Goal: Information Seeking & Learning: Learn about a topic

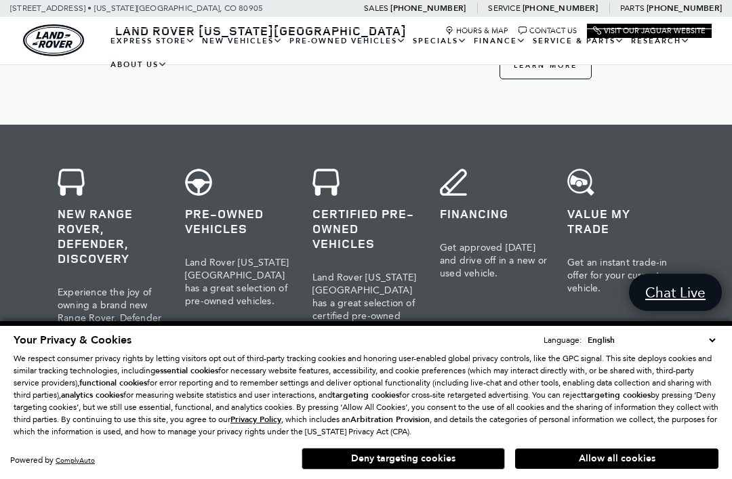
scroll to position [504, 0]
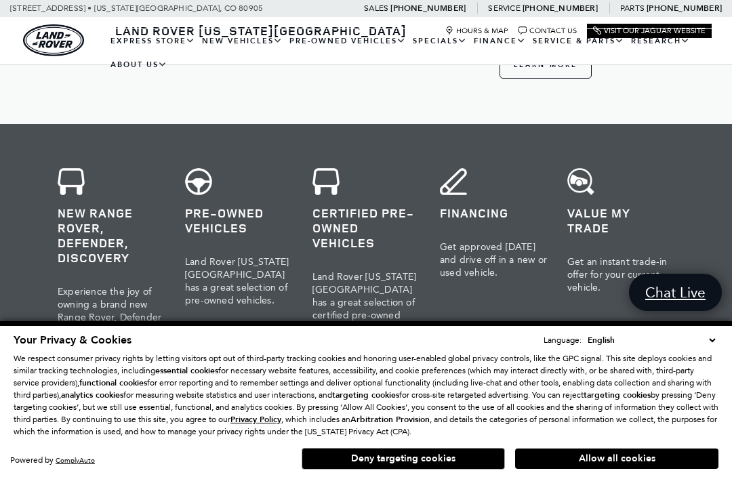
click at [117, 220] on h3 "New Range Rover, Defender, Discovery" at bounding box center [111, 235] width 107 height 60
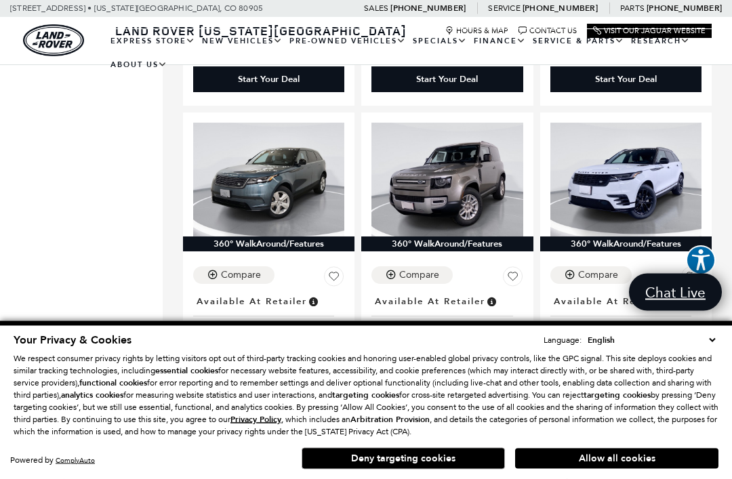
scroll to position [1312, 0]
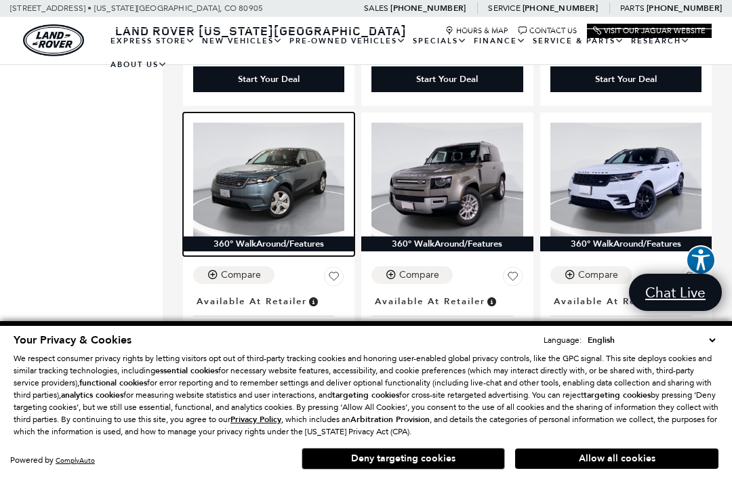
click at [279, 206] on img at bounding box center [268, 179] width 151 height 113
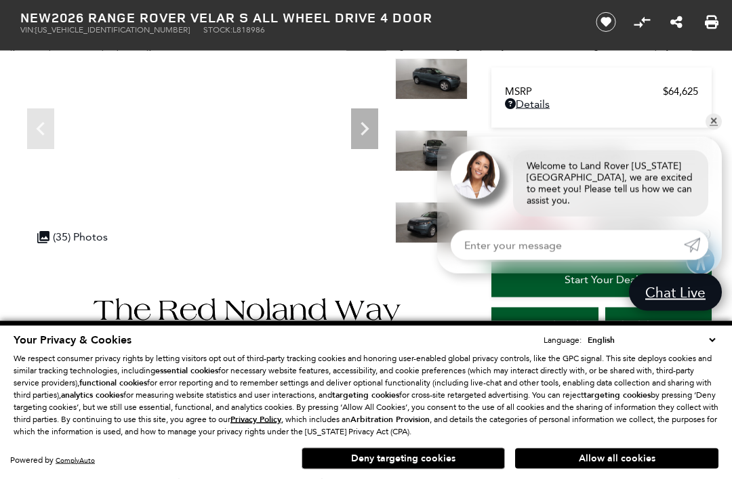
scroll to position [145, 0]
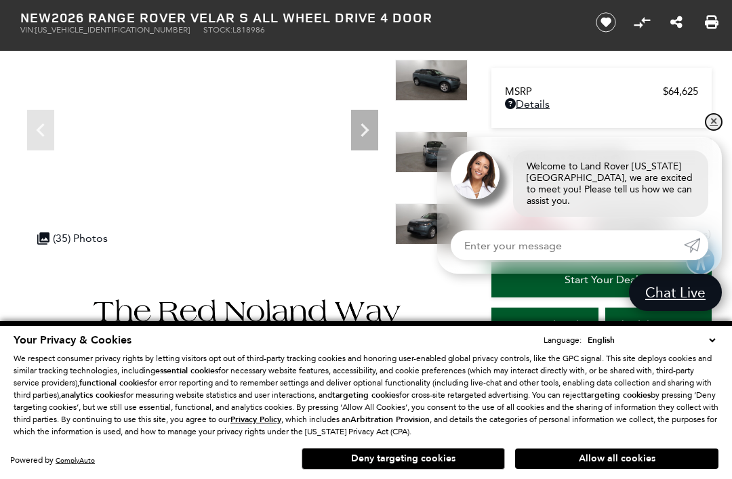
click at [715, 130] on link "✕" at bounding box center [713, 122] width 16 height 16
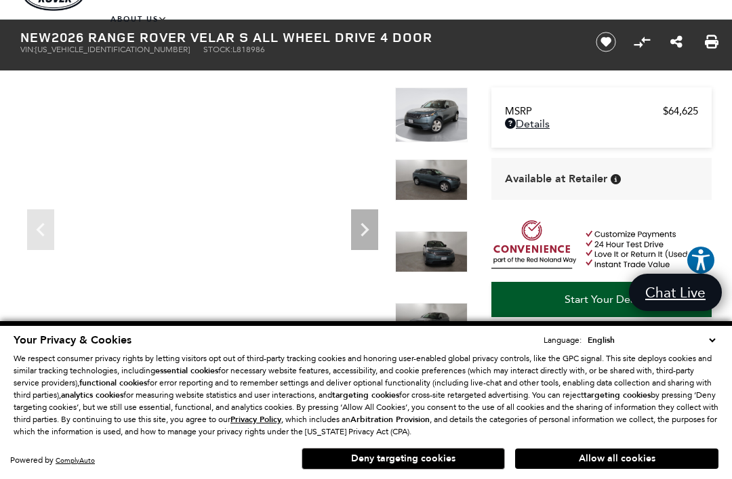
scroll to position [46, 0]
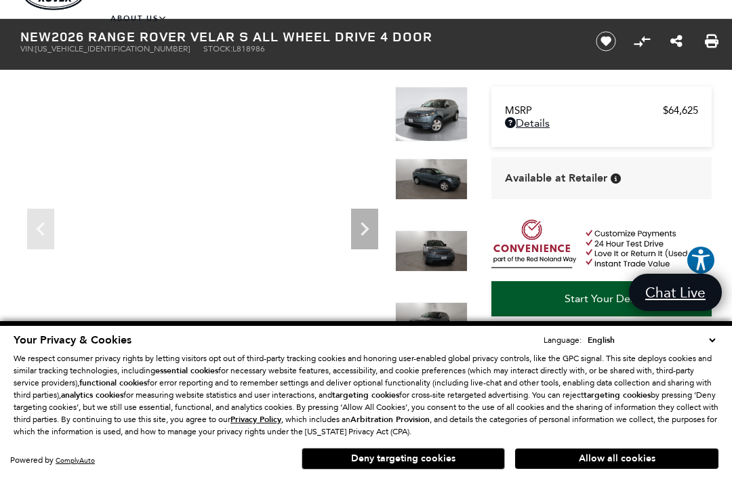
click at [373, 235] on icon "Next" at bounding box center [364, 229] width 27 height 27
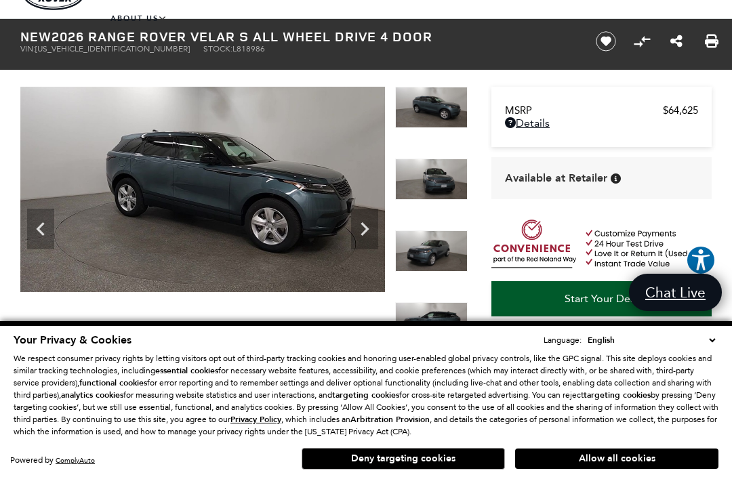
click at [368, 227] on icon "Next" at bounding box center [364, 229] width 27 height 27
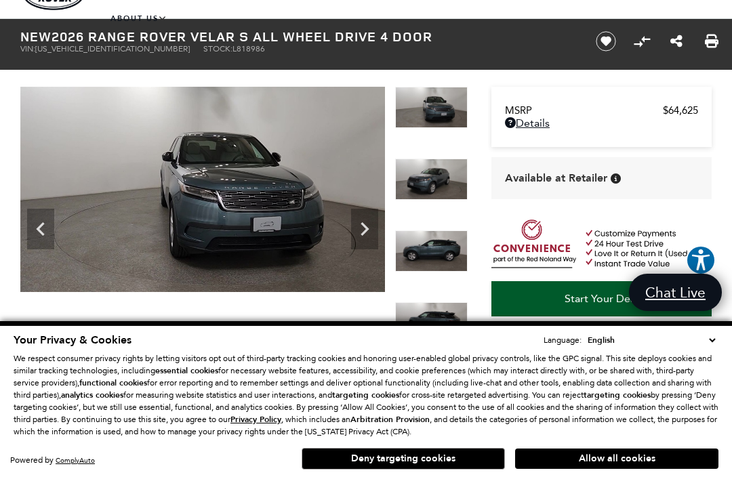
click at [378, 232] on img at bounding box center [202, 189] width 365 height 205
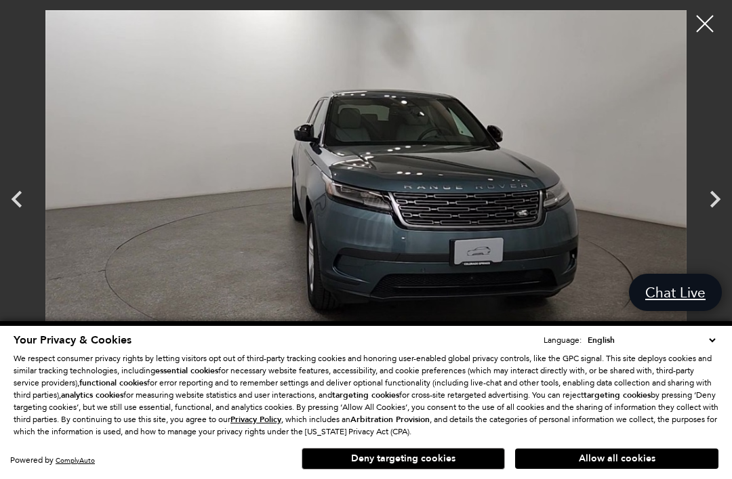
click at [714, 216] on icon "Next" at bounding box center [715, 199] width 34 height 34
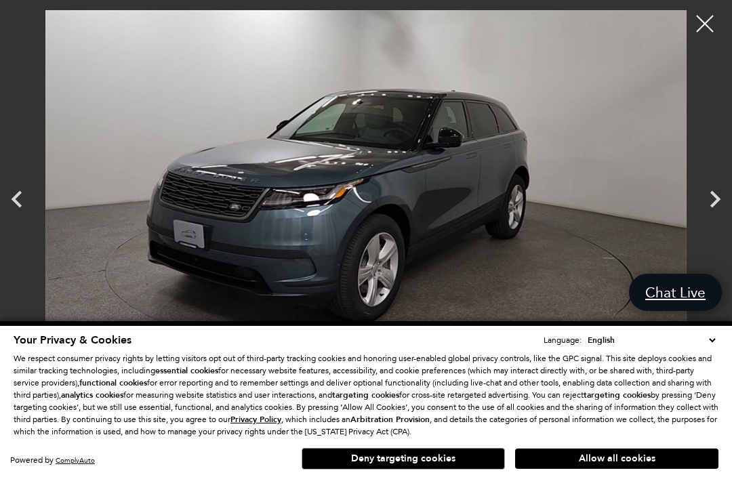
click at [708, 216] on icon "Next" at bounding box center [715, 199] width 34 height 34
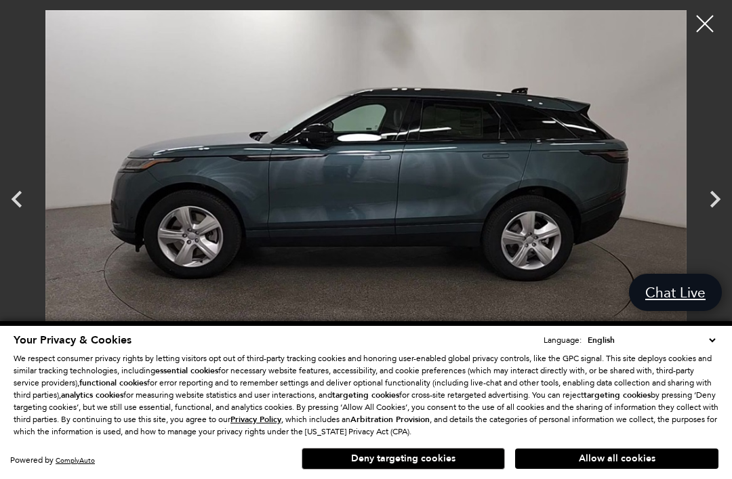
click at [706, 216] on icon "Next" at bounding box center [715, 199] width 34 height 34
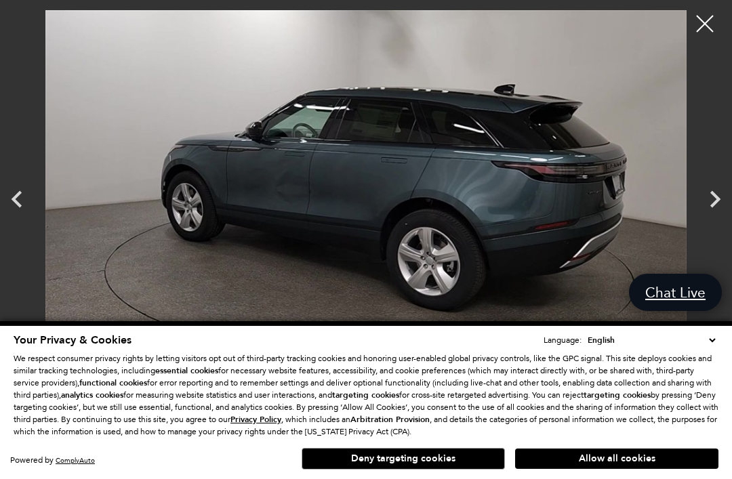
click at [720, 216] on icon "Next" at bounding box center [715, 199] width 34 height 34
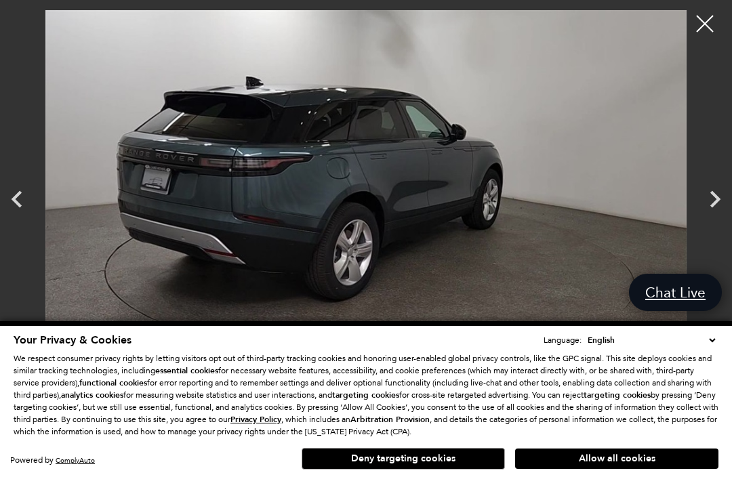
click at [702, 216] on icon "Next" at bounding box center [715, 199] width 34 height 34
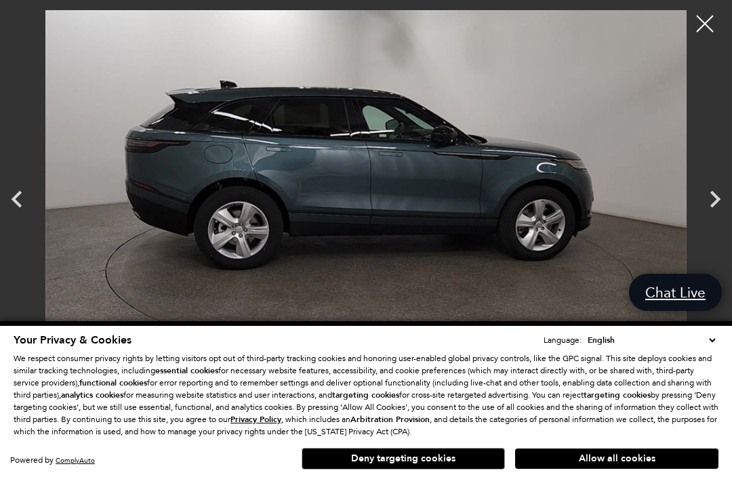
click at [718, 216] on icon "Next" at bounding box center [715, 199] width 34 height 34
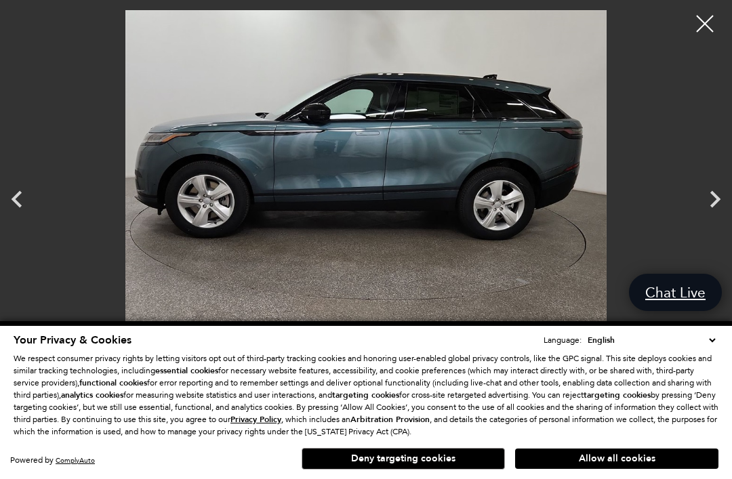
click at [712, 216] on icon "Next" at bounding box center [715, 199] width 34 height 34
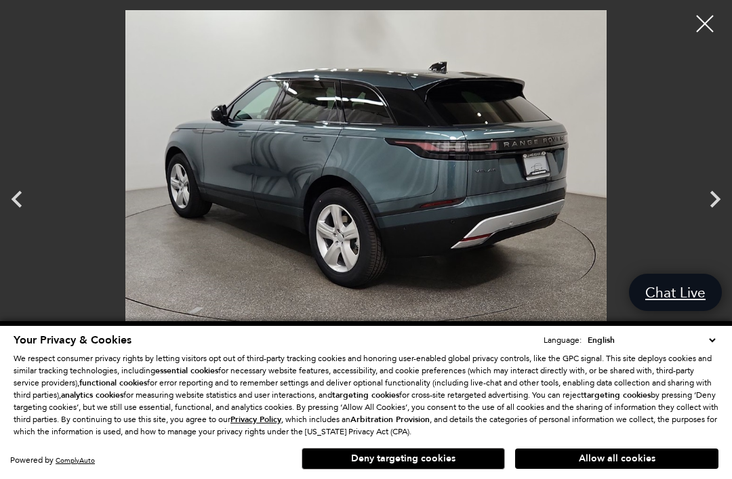
click at [705, 216] on icon "Next" at bounding box center [715, 199] width 34 height 34
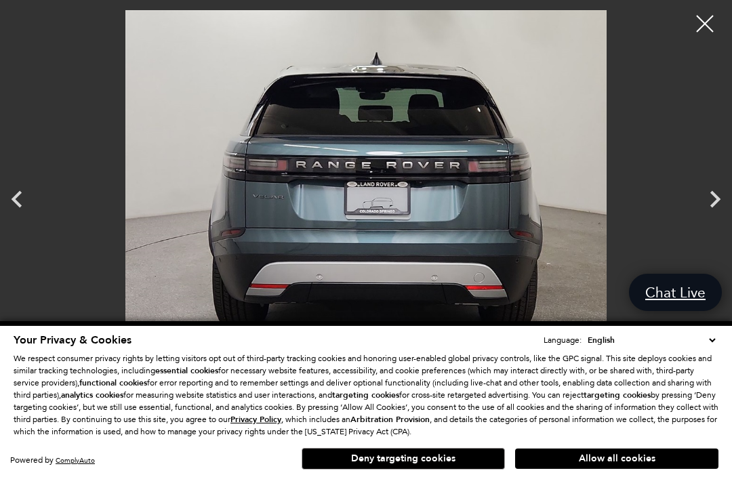
click at [710, 216] on icon "Next" at bounding box center [715, 199] width 34 height 34
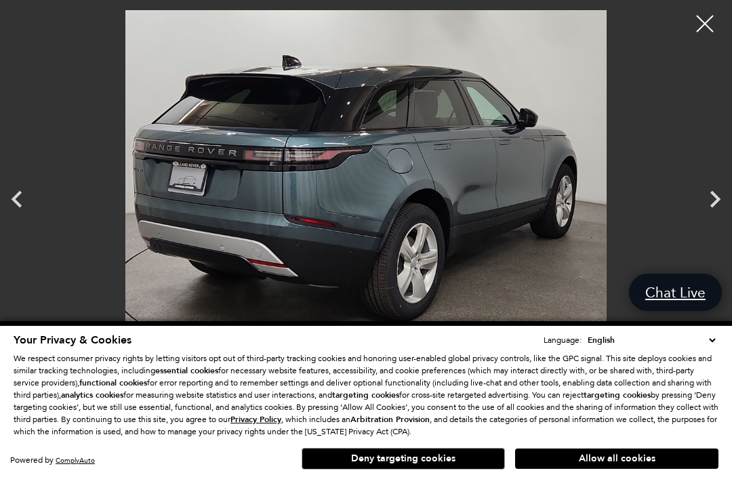
click at [713, 216] on icon "Next" at bounding box center [715, 199] width 34 height 34
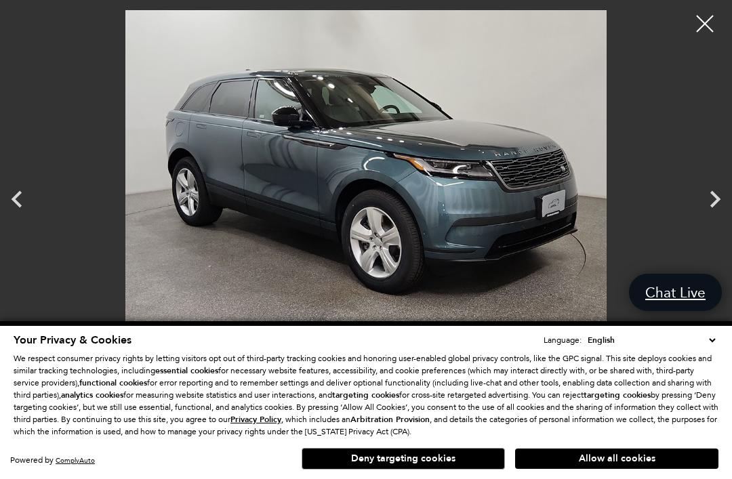
click at [722, 216] on icon "Next" at bounding box center [715, 199] width 34 height 34
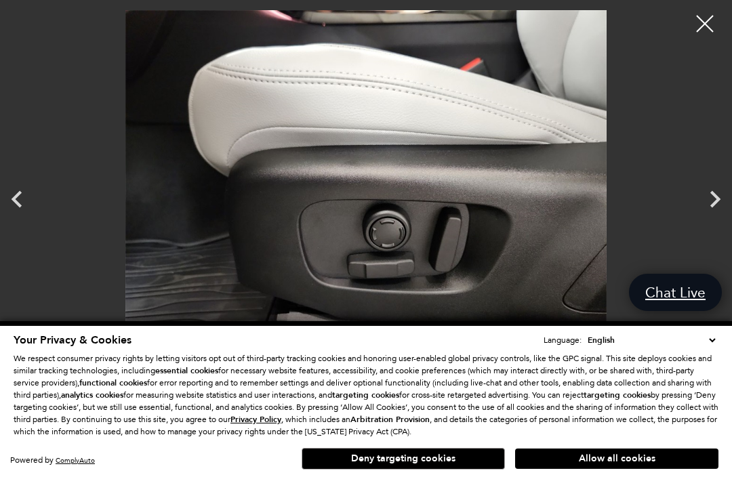
click at [726, 216] on icon "Next" at bounding box center [715, 199] width 34 height 34
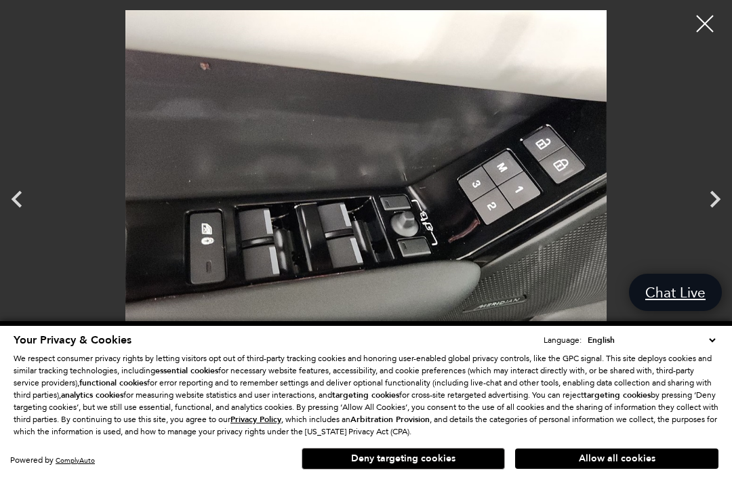
click at [718, 208] on icon "Next" at bounding box center [715, 199] width 10 height 17
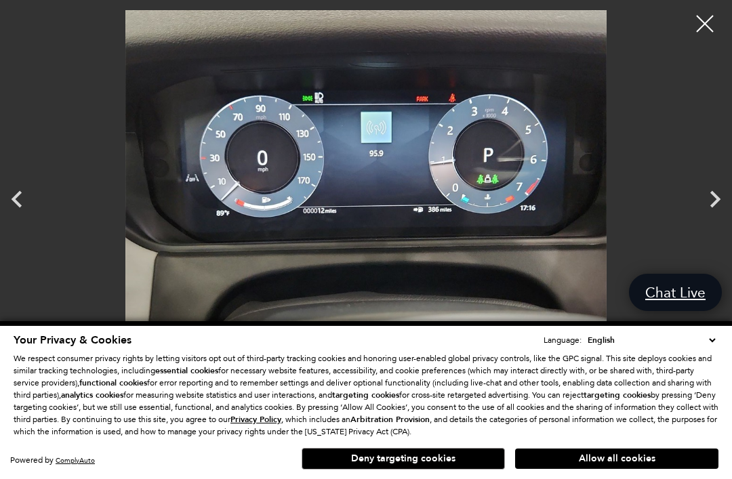
click at [712, 208] on icon "Next" at bounding box center [715, 199] width 10 height 17
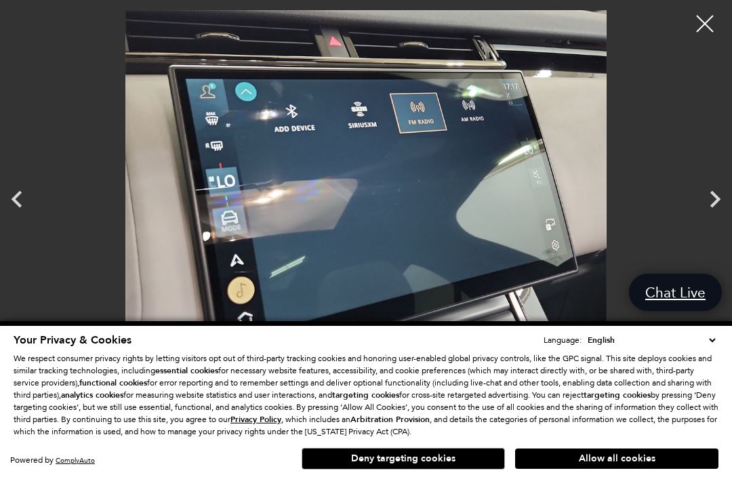
click at [720, 216] on icon "Next" at bounding box center [715, 199] width 34 height 34
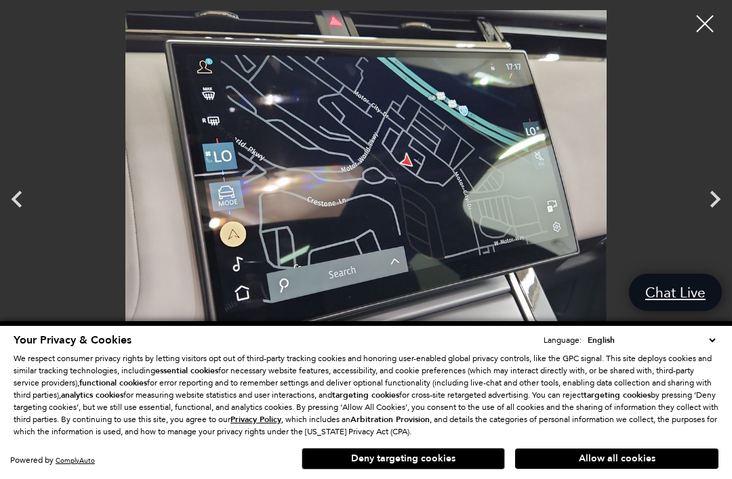
click at [716, 216] on icon "Next" at bounding box center [715, 199] width 34 height 34
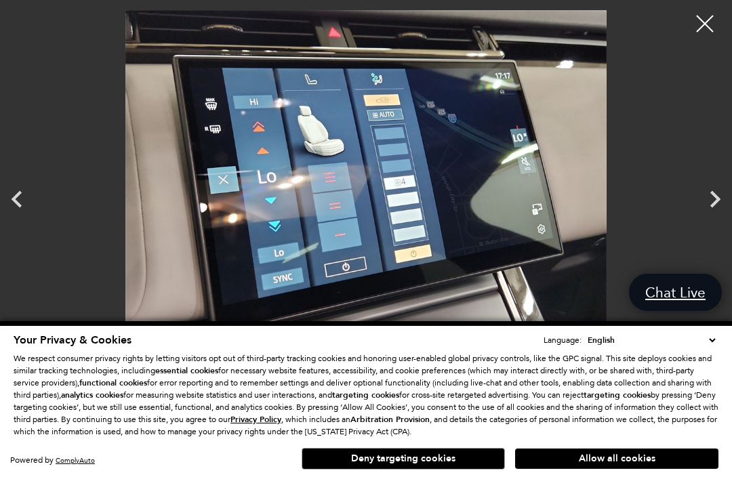
click at [715, 216] on icon "Next" at bounding box center [715, 199] width 34 height 34
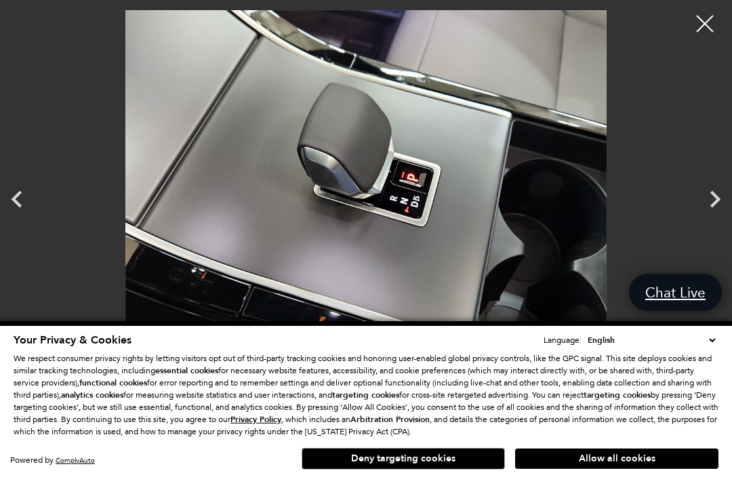
click at [712, 208] on icon "Next" at bounding box center [715, 199] width 10 height 17
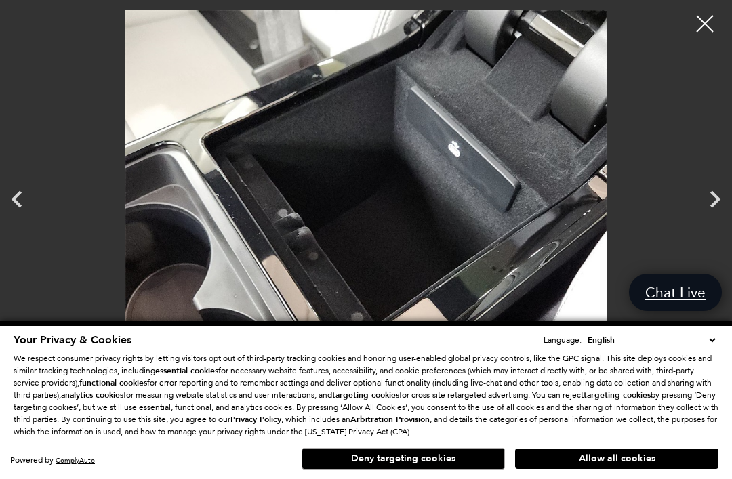
click at [710, 216] on icon "Next" at bounding box center [715, 199] width 34 height 34
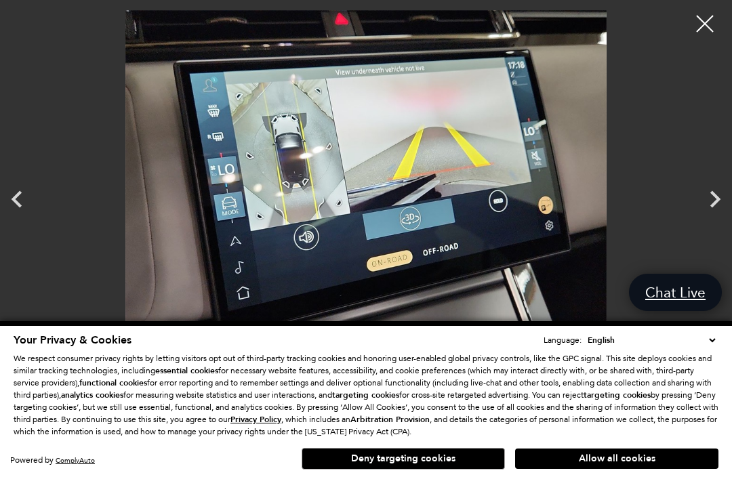
click at [714, 208] on icon "Next" at bounding box center [715, 199] width 10 height 17
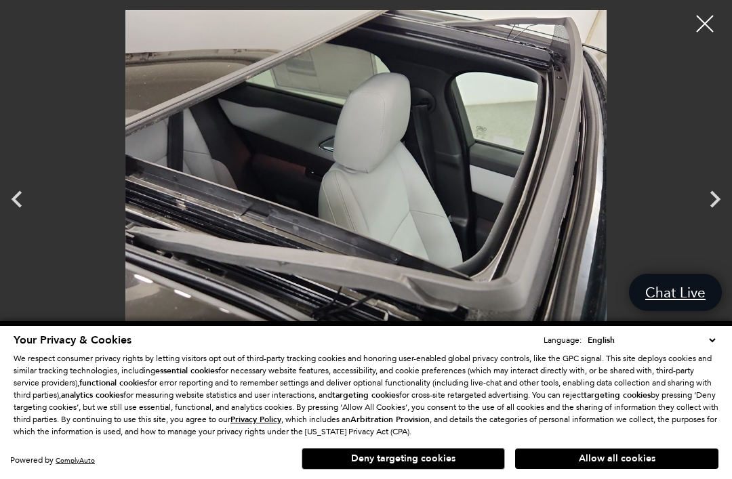
click at [701, 216] on icon "Next" at bounding box center [715, 199] width 34 height 34
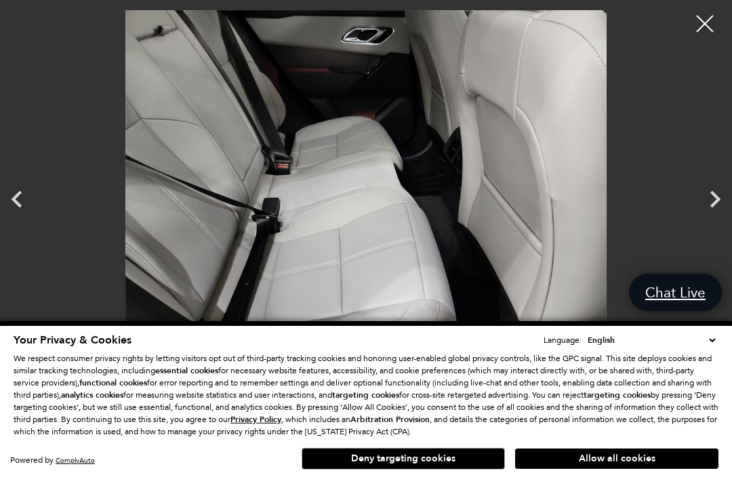
click at [707, 216] on icon "Next" at bounding box center [715, 199] width 34 height 34
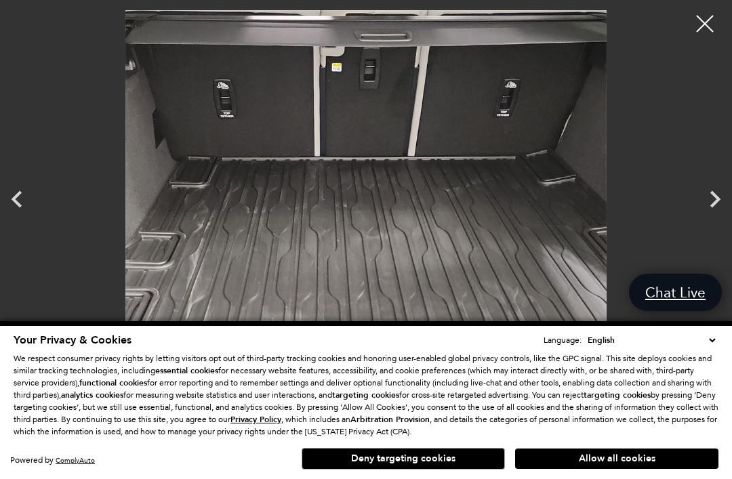
click at [708, 216] on icon "Next" at bounding box center [715, 199] width 34 height 34
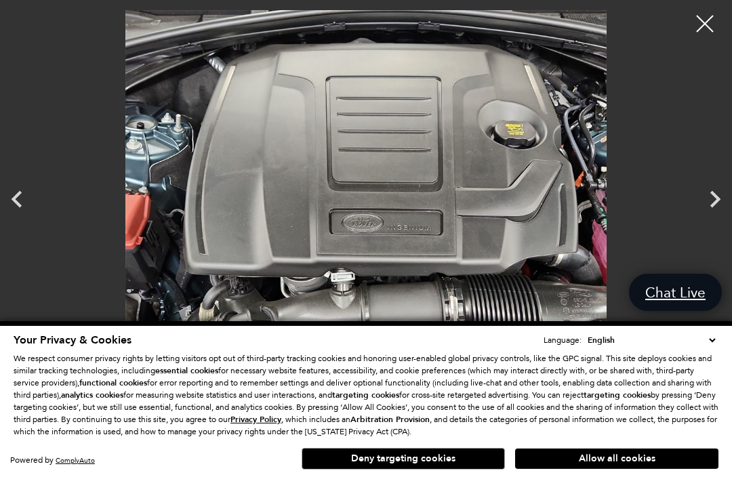
click at [698, 216] on icon "Next" at bounding box center [715, 199] width 34 height 34
click at [691, 26] on div at bounding box center [705, 24] width 34 height 34
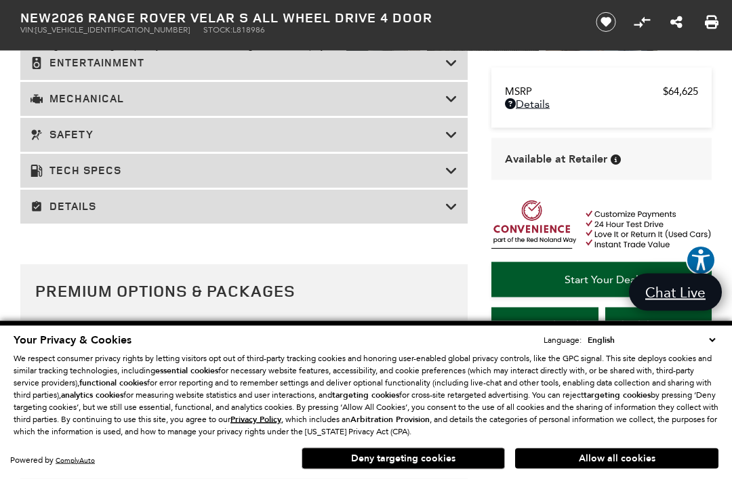
scroll to position [2341, 0]
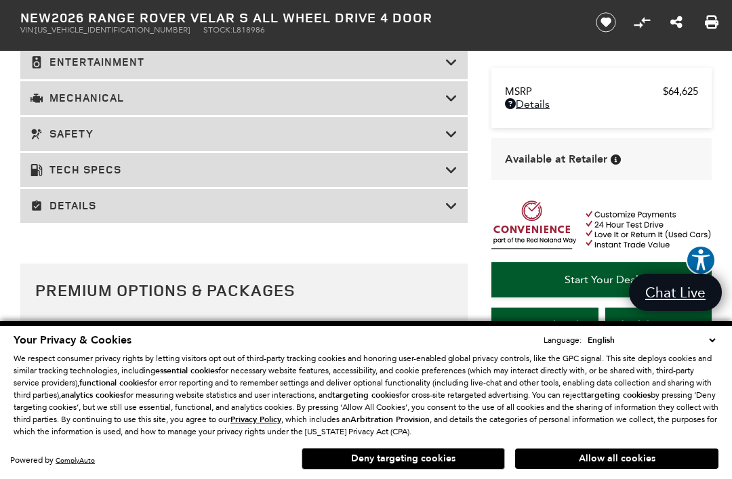
click at [449, 177] on icon at bounding box center [451, 170] width 12 height 14
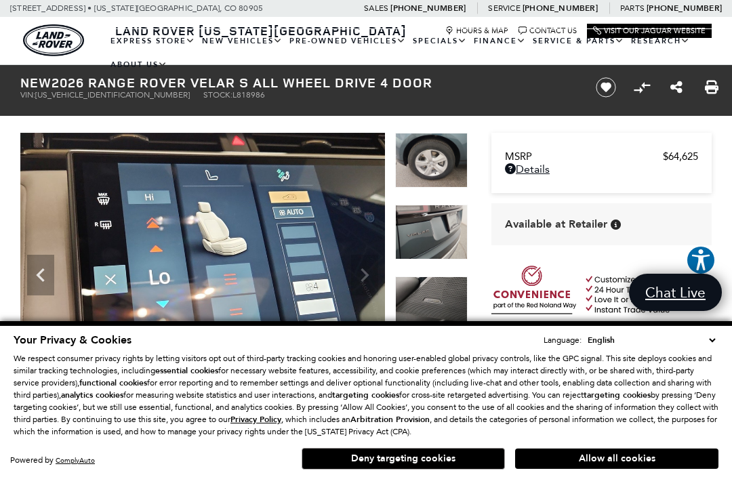
scroll to position [0, 0]
click at [141, 168] on img at bounding box center [202, 270] width 365 height 274
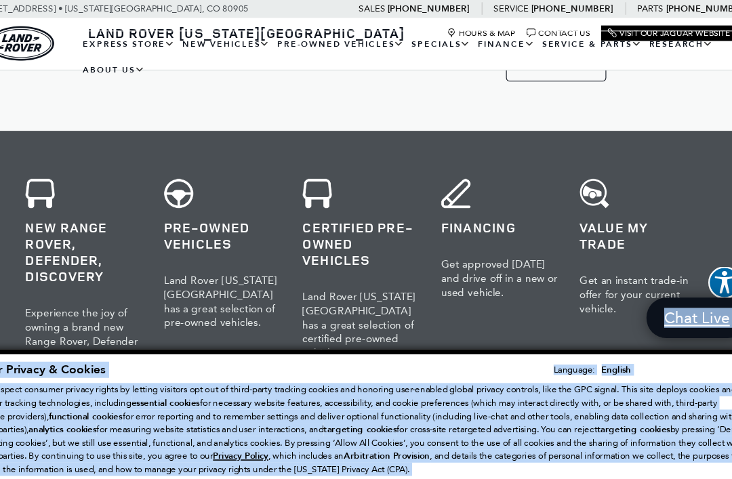
scroll to position [508, 0]
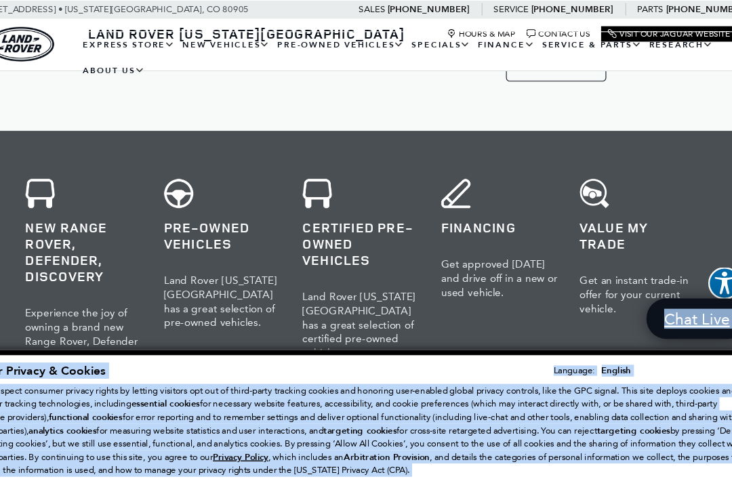
click at [77, 205] on h3 "New Range Rover, Defender, Discovery" at bounding box center [111, 231] width 107 height 60
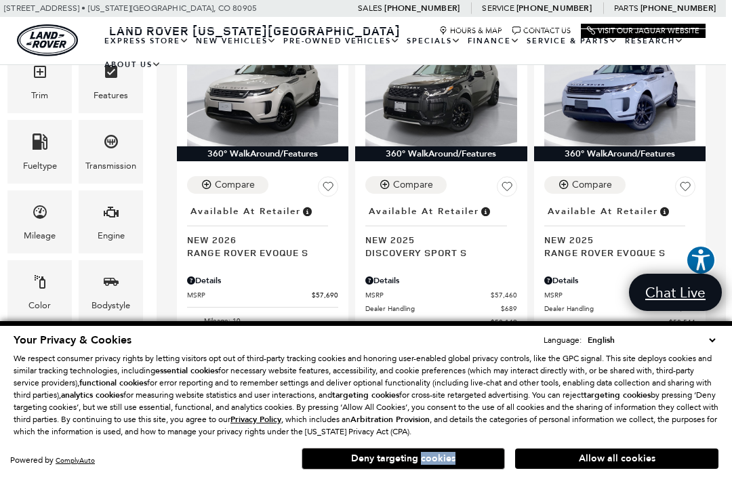
scroll to position [367, 5]
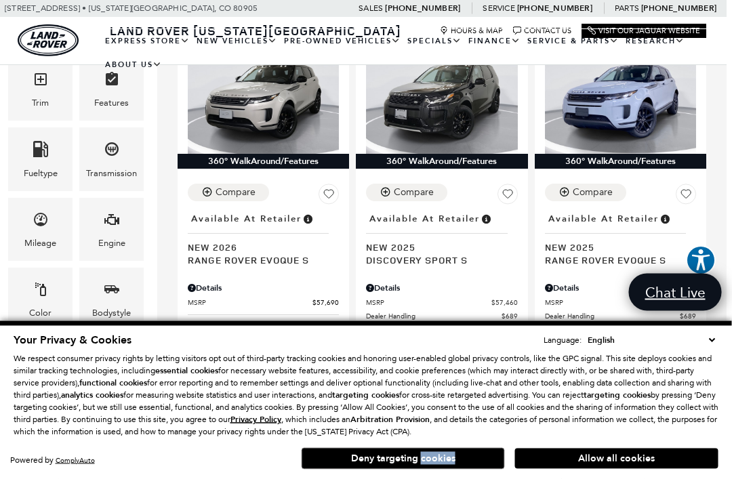
click at [636, 469] on button "Allow all cookies" at bounding box center [616, 459] width 203 height 20
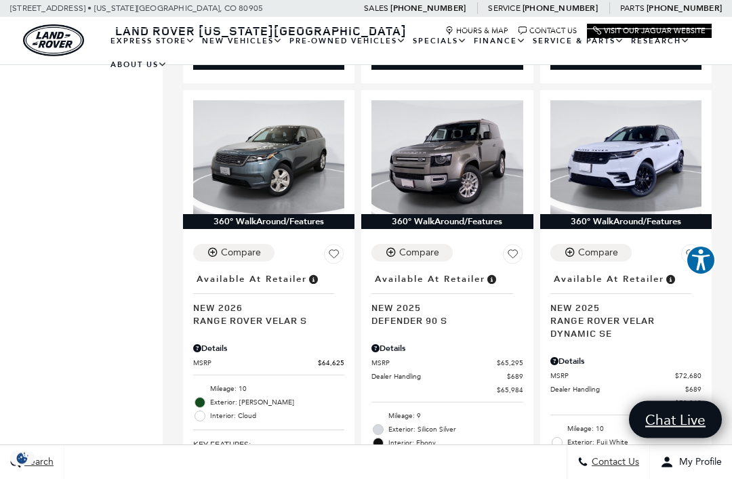
scroll to position [1336, 0]
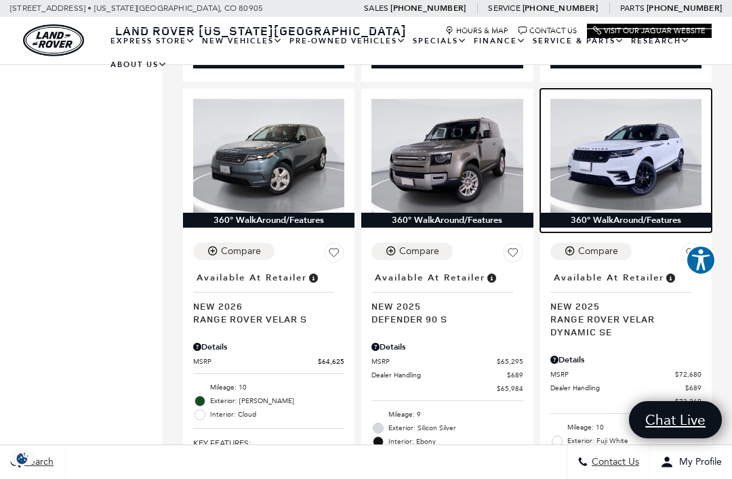
click at [647, 181] on img at bounding box center [625, 155] width 151 height 113
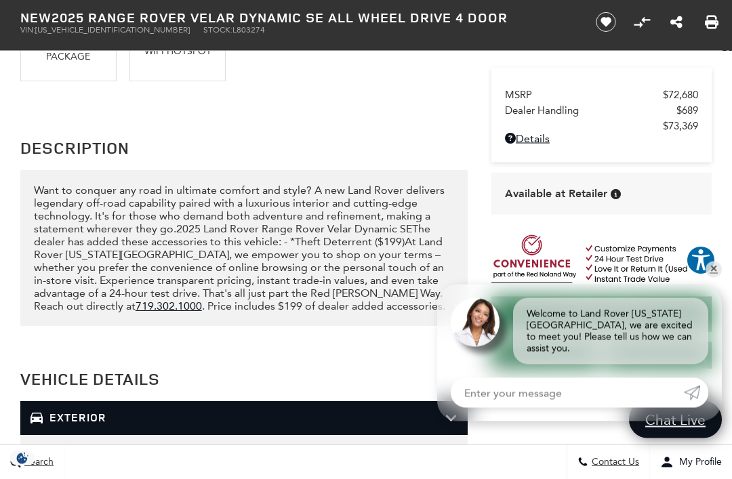
scroll to position [1450, 0]
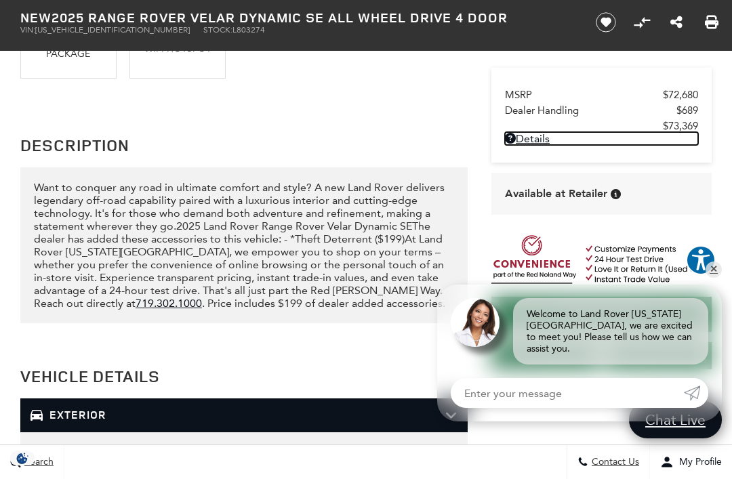
click at [550, 145] on link "Details - about pricing for: New 2025 Range Rover Velar Dynamic SE All Wheel Dr…" at bounding box center [601, 138] width 193 height 13
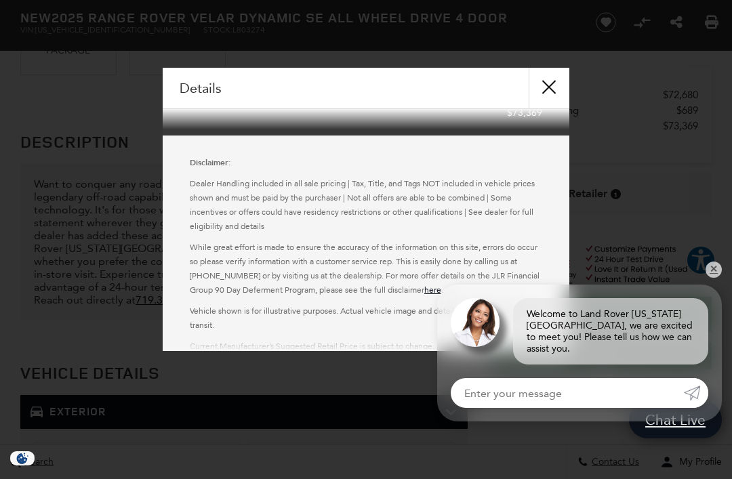
scroll to position [181, 0]
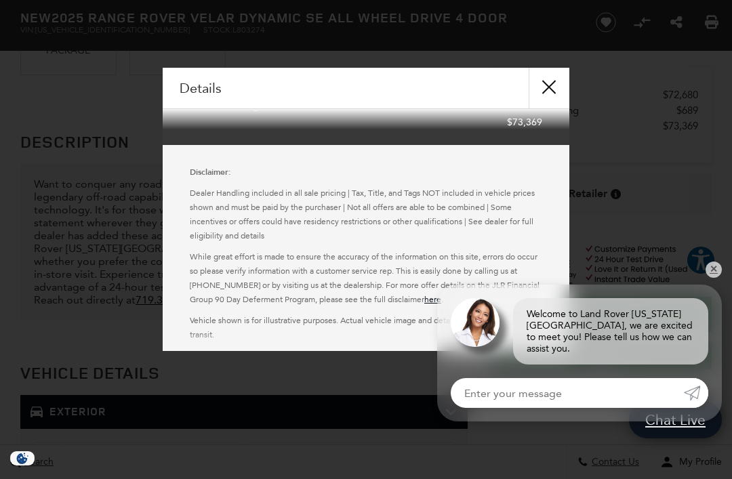
click at [554, 89] on button "close" at bounding box center [549, 88] width 41 height 41
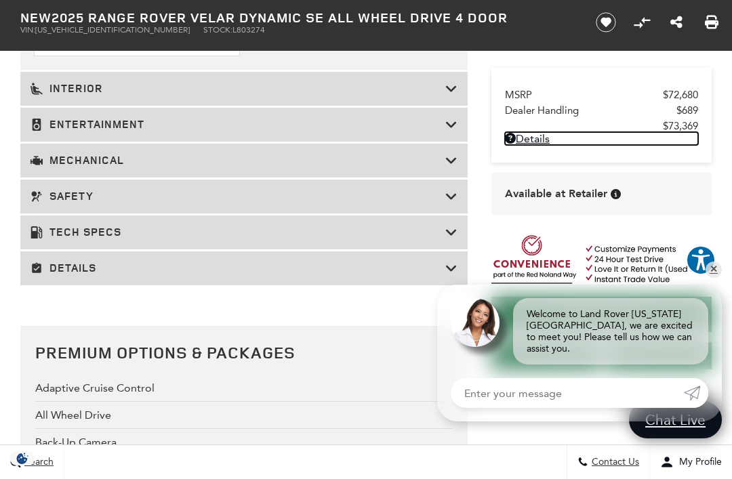
scroll to position [2316, 0]
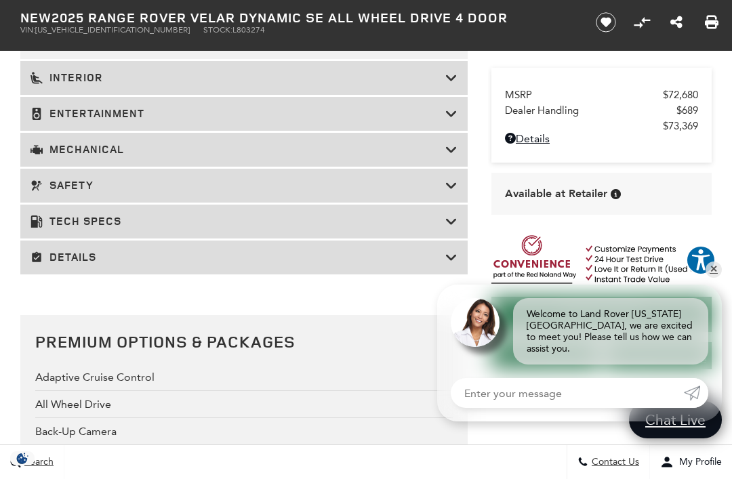
click at [411, 274] on div "Details" at bounding box center [243, 258] width 447 height 34
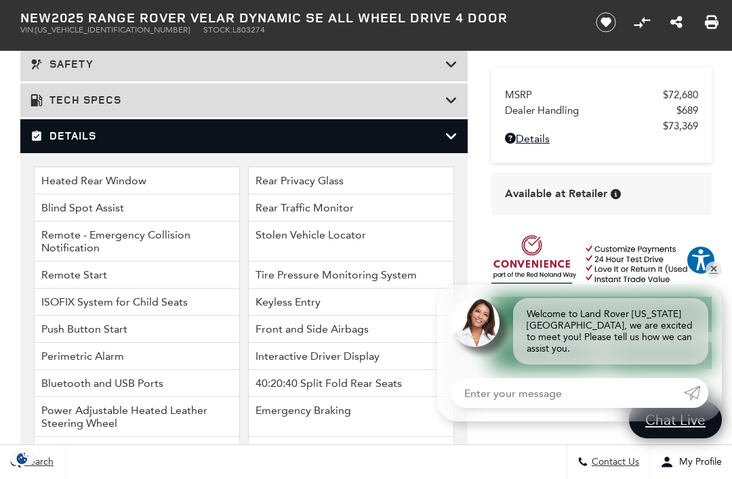
scroll to position [1942, 0]
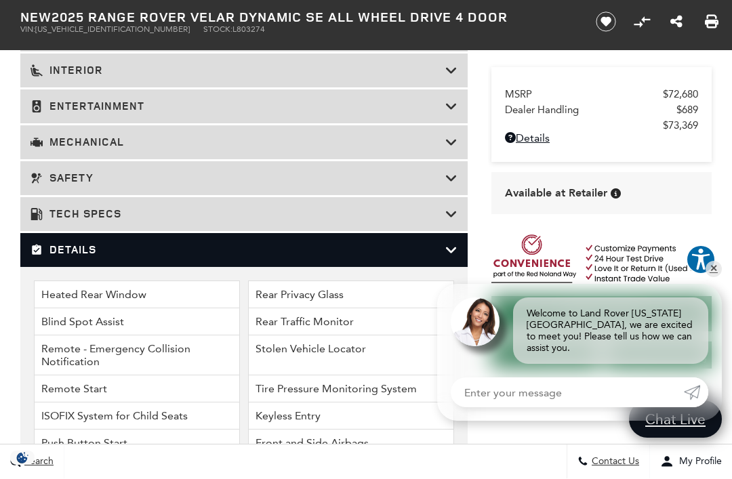
click at [464, 160] on div "Mechanical" at bounding box center [243, 143] width 447 height 34
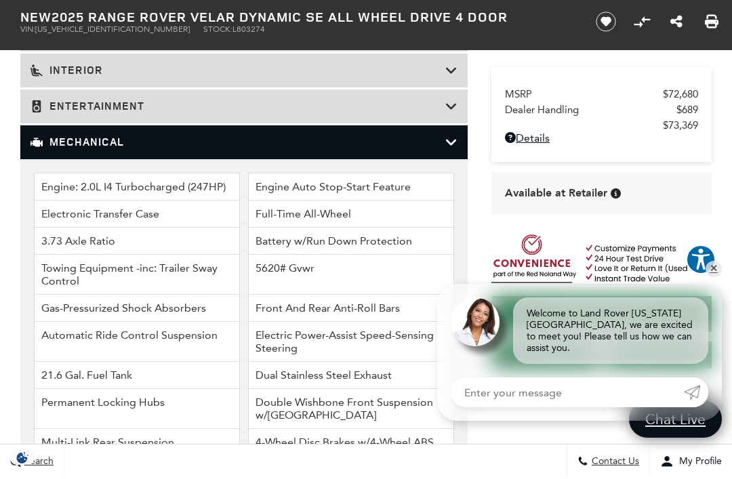
scroll to position [1830, 0]
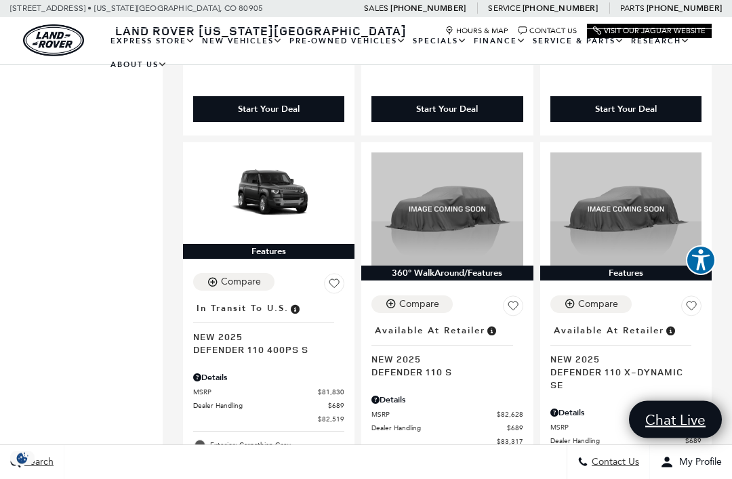
scroll to position [2844, 0]
